Goal: Information Seeking & Learning: Check status

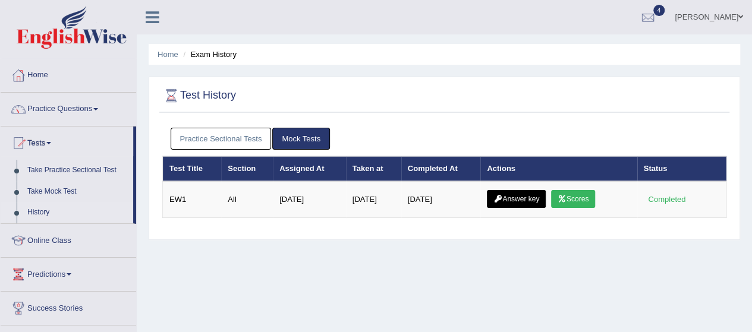
click at [242, 135] on link "Practice Sectional Tests" at bounding box center [221, 139] width 101 height 22
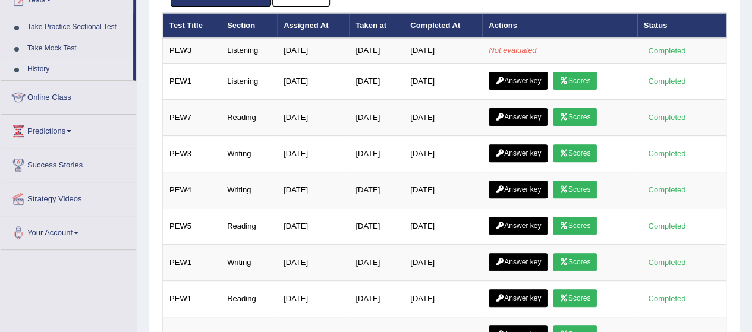
scroll to position [143, 0]
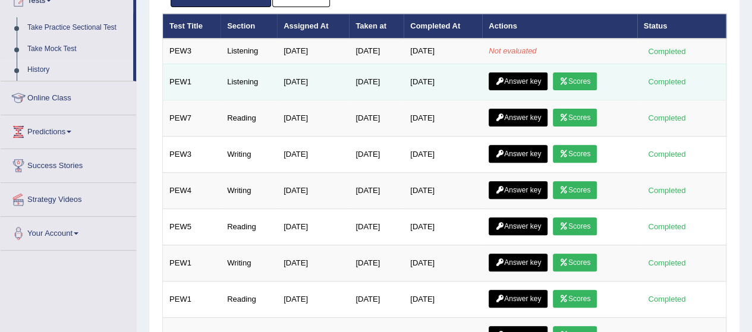
click at [568, 79] on icon at bounding box center [563, 81] width 9 height 7
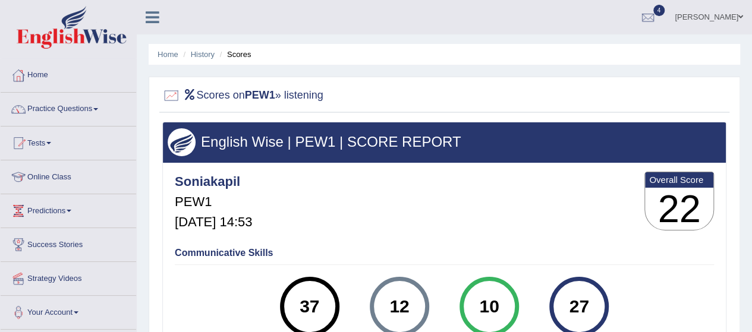
click at [717, 283] on div "Communicative Skills 37 Listening 12 [GEOGRAPHIC_DATA] 10 Speaking 27 Writing" at bounding box center [444, 298] width 545 height 112
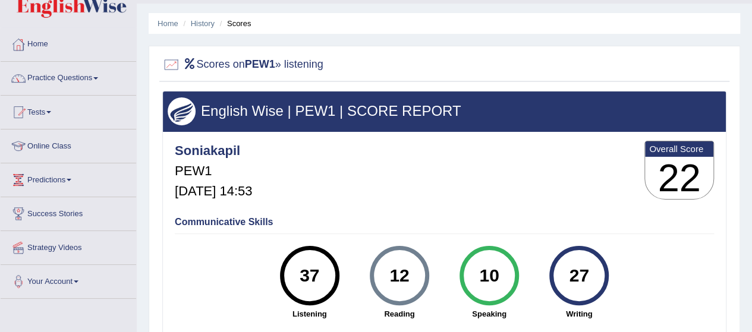
scroll to position [30, 0]
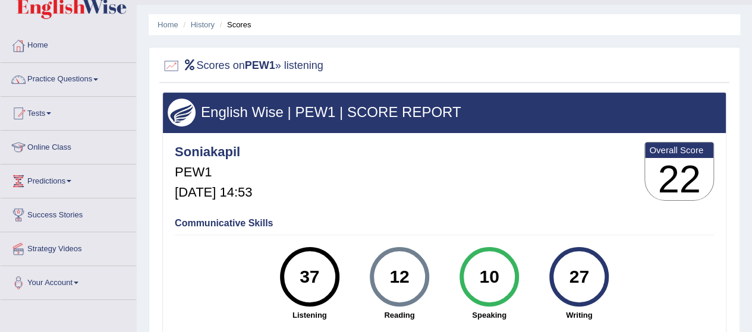
click at [53, 116] on link "Tests" at bounding box center [68, 112] width 135 height 30
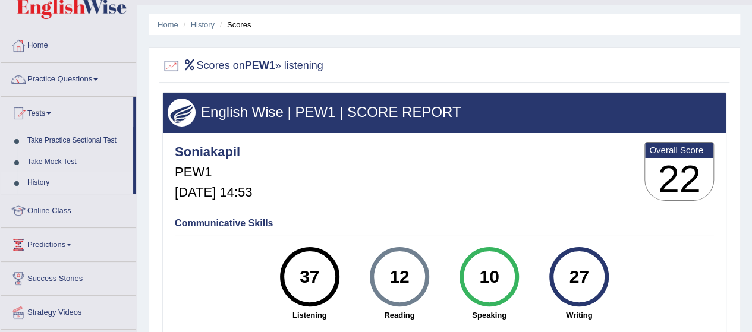
click at [47, 185] on link "History" at bounding box center [77, 182] width 111 height 21
click at [47, 185] on ul "Home Practice Questions Speaking Practice Read Aloud Repeat Sentence Describe I…" at bounding box center [68, 195] width 135 height 332
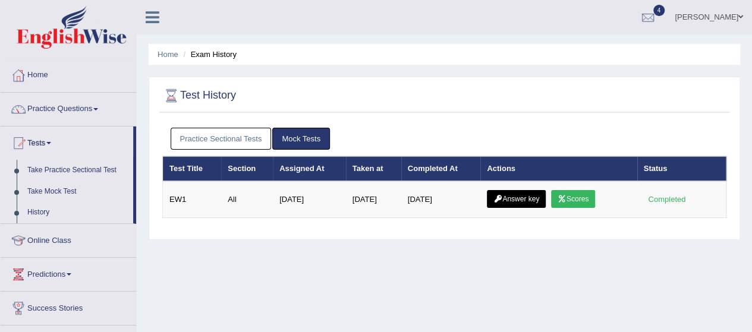
click at [213, 145] on link "Practice Sectional Tests" at bounding box center [221, 139] width 101 height 22
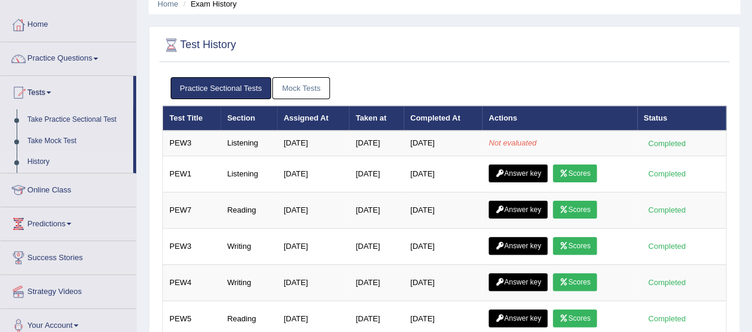
scroll to position [2, 0]
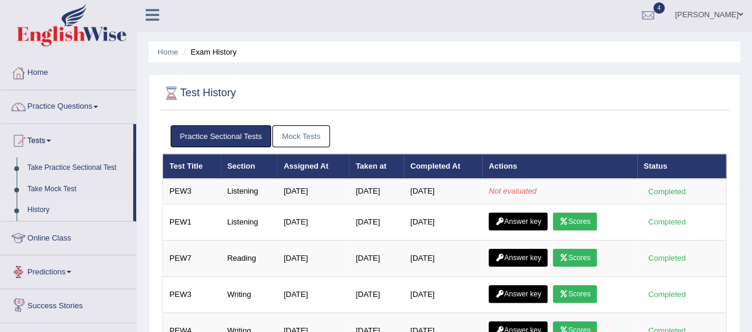
click at [289, 133] on link "Mock Tests" at bounding box center [301, 136] width 58 height 22
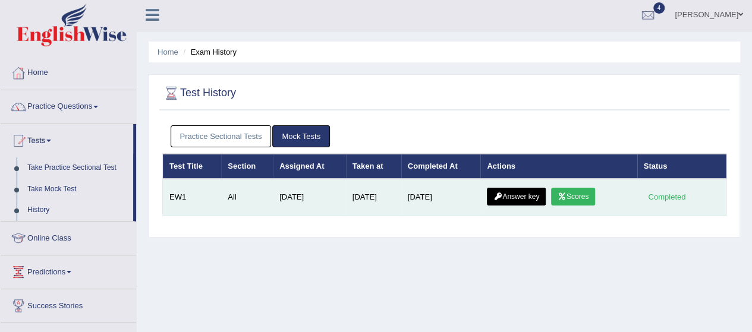
click at [579, 194] on link "Scores" at bounding box center [573, 197] width 44 height 18
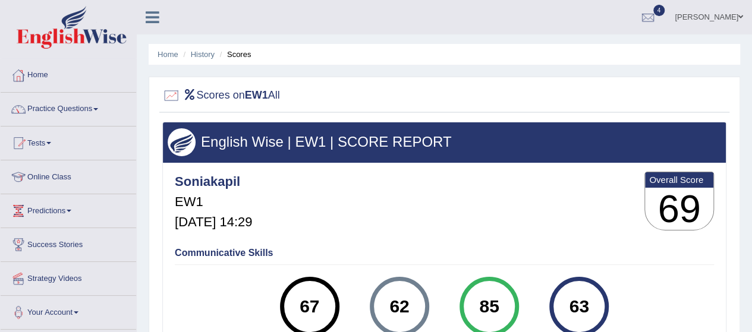
click at [579, 194] on div "Soniakapil EW1 Sep 20, 2025, 14:29 Overall Score 69" at bounding box center [444, 204] width 545 height 71
click at [201, 59] on li "History" at bounding box center [197, 54] width 34 height 11
click at [201, 55] on link "History" at bounding box center [203, 54] width 24 height 9
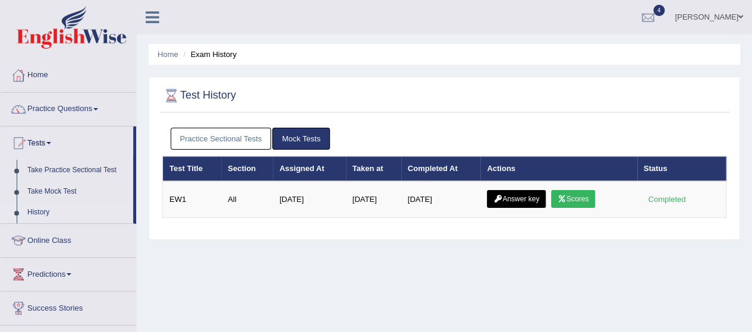
click at [244, 148] on link "Practice Sectional Tests" at bounding box center [221, 139] width 101 height 22
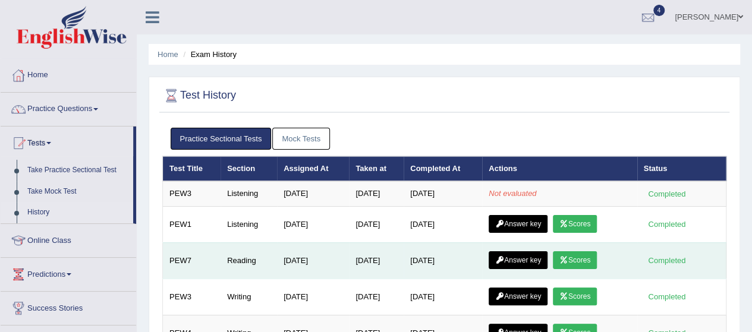
click at [583, 255] on link "Scores" at bounding box center [575, 260] width 44 height 18
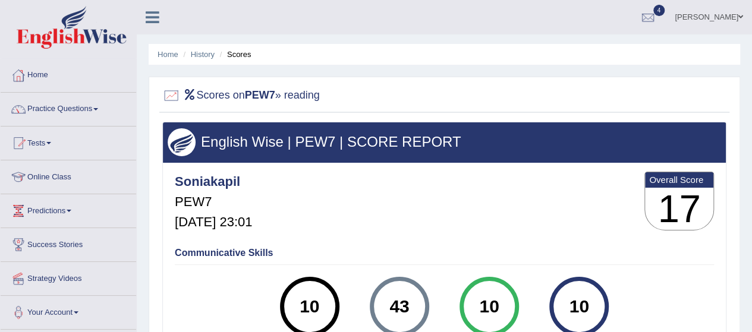
click at [594, 217] on div "Soniakapil PEW7 Sep 17, 2025, 23:01 Overall Score 17" at bounding box center [444, 204] width 545 height 71
click at [73, 113] on link "Practice Questions" at bounding box center [68, 108] width 135 height 30
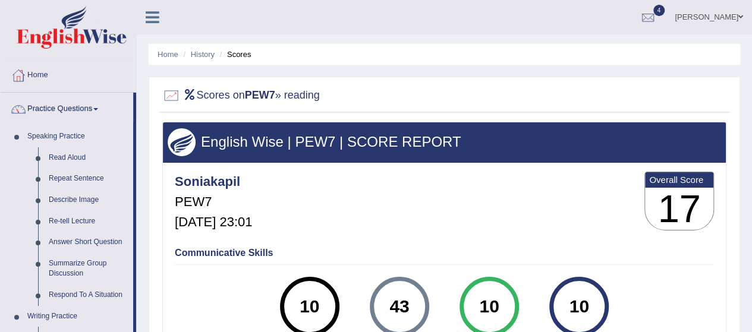
click at [144, 247] on div "Home History Scores Scores on PEW7 » reading English Wise | PEW7 | SCORE REPORT…" at bounding box center [444, 297] width 615 height 594
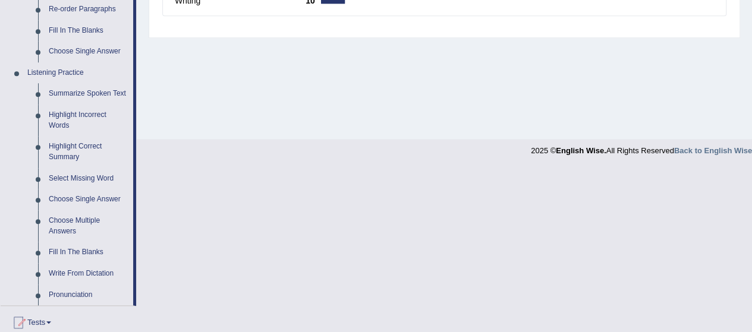
scroll to position [475, 0]
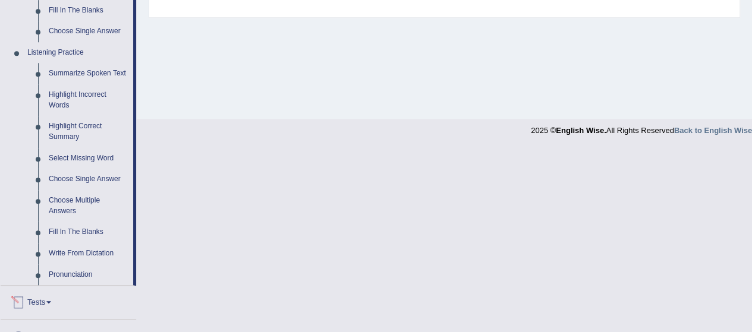
click at [36, 291] on link "Tests" at bounding box center [68, 301] width 135 height 30
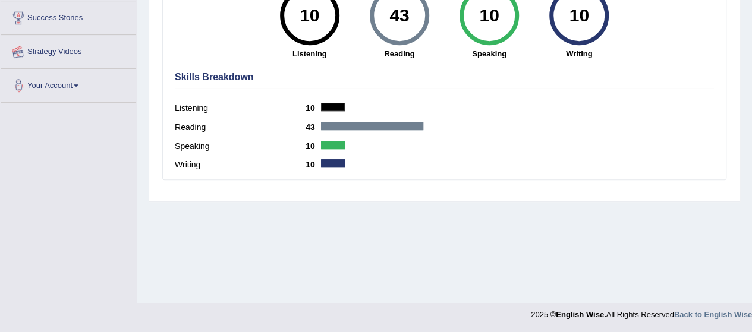
scroll to position [138, 0]
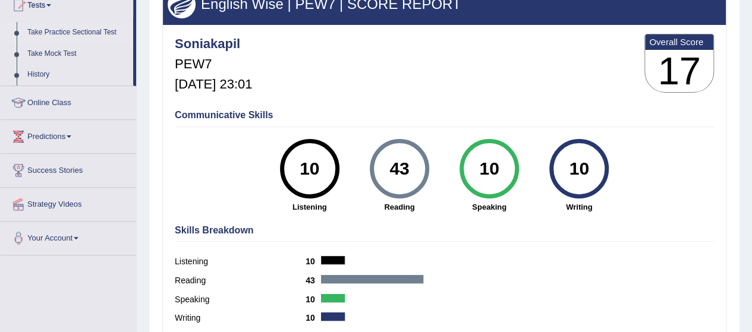
click at [76, 30] on link "Take Practice Sectional Test" at bounding box center [77, 32] width 111 height 21
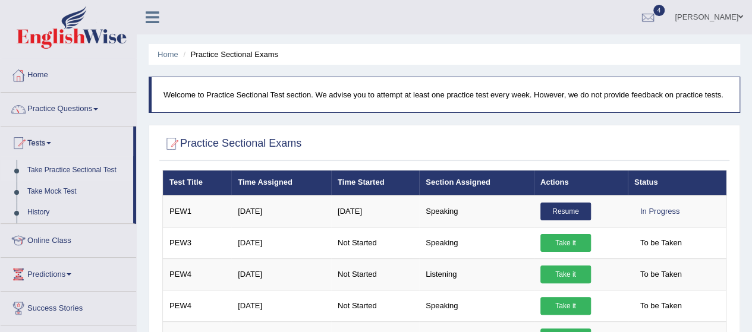
click at [748, 217] on div "Home Practice Sectional Exams Welcome to Practice Sectional Test section. We ad…" at bounding box center [444, 334] width 615 height 668
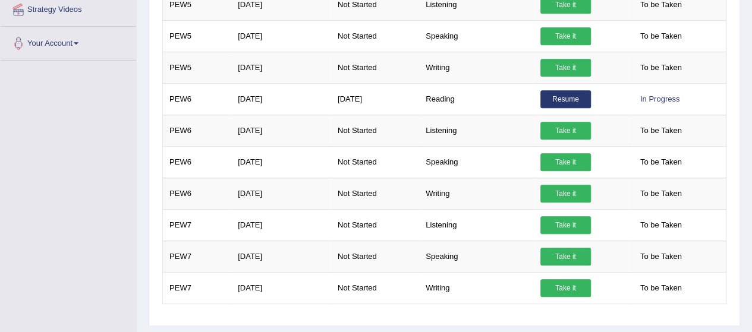
scroll to position [357, 0]
